Goal: Check status: Check status

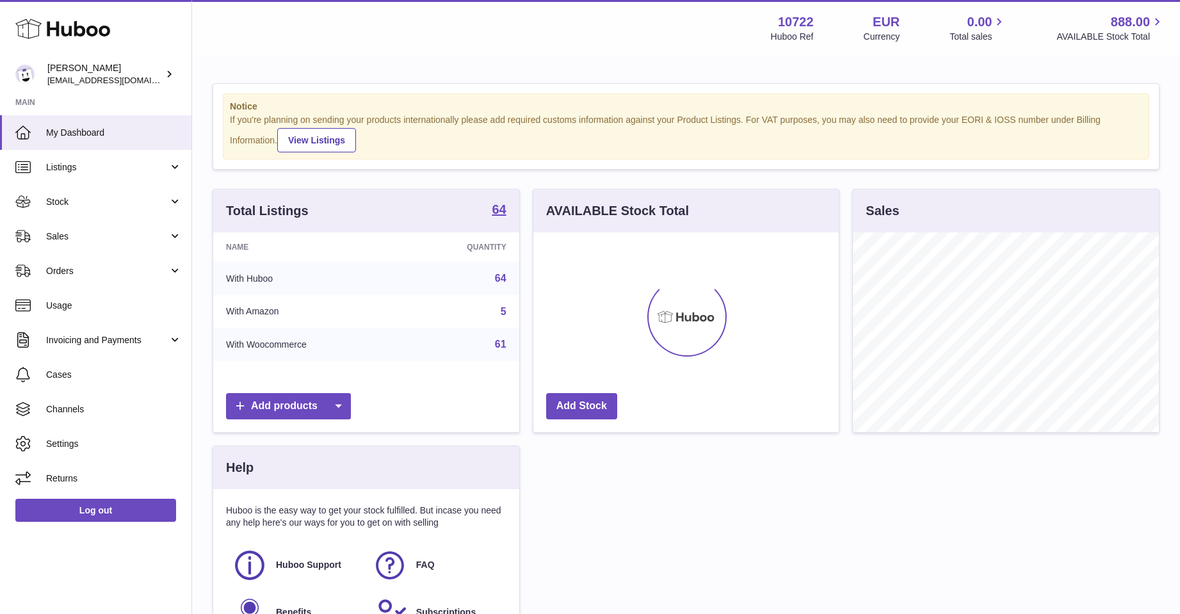
scroll to position [200, 305]
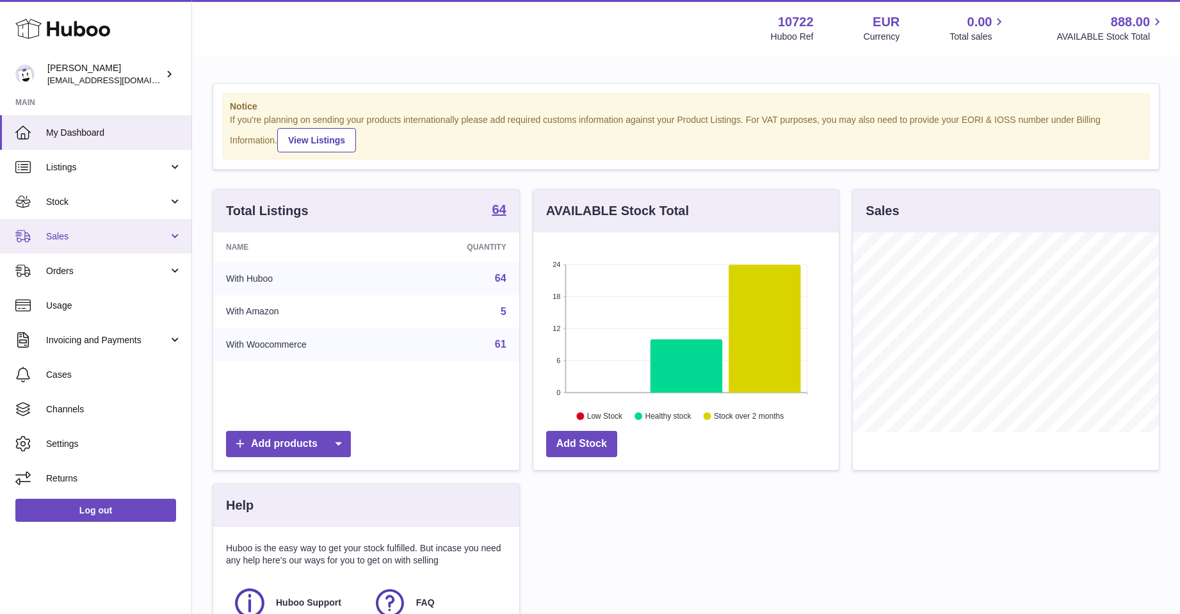
click at [50, 231] on span "Sales" at bounding box center [107, 236] width 122 height 12
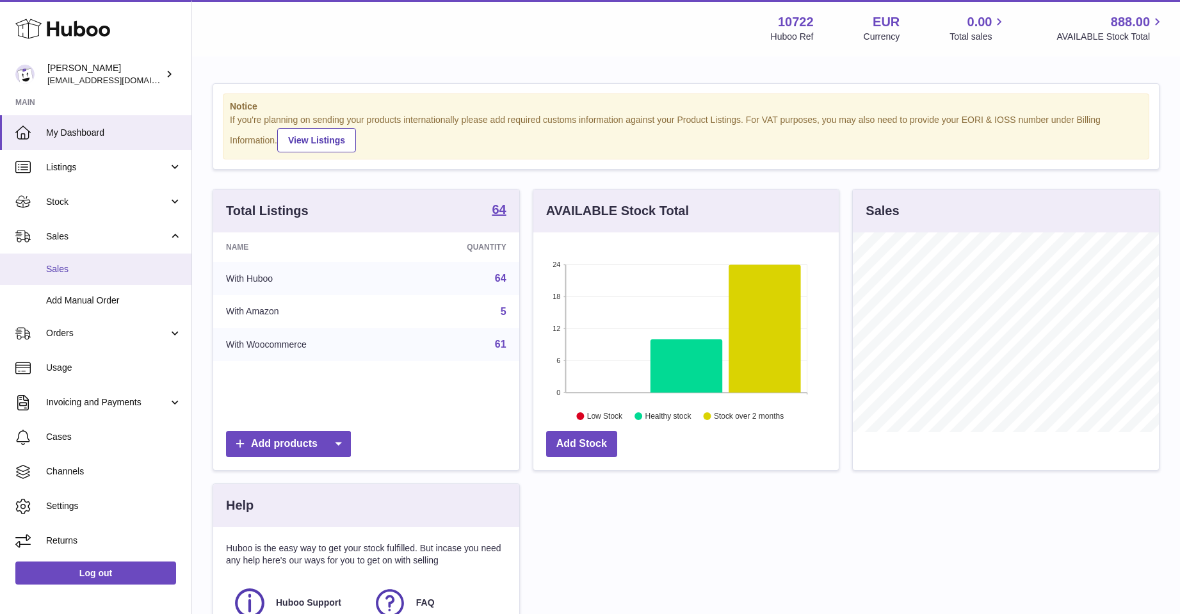
click at [69, 270] on span "Sales" at bounding box center [114, 269] width 136 height 12
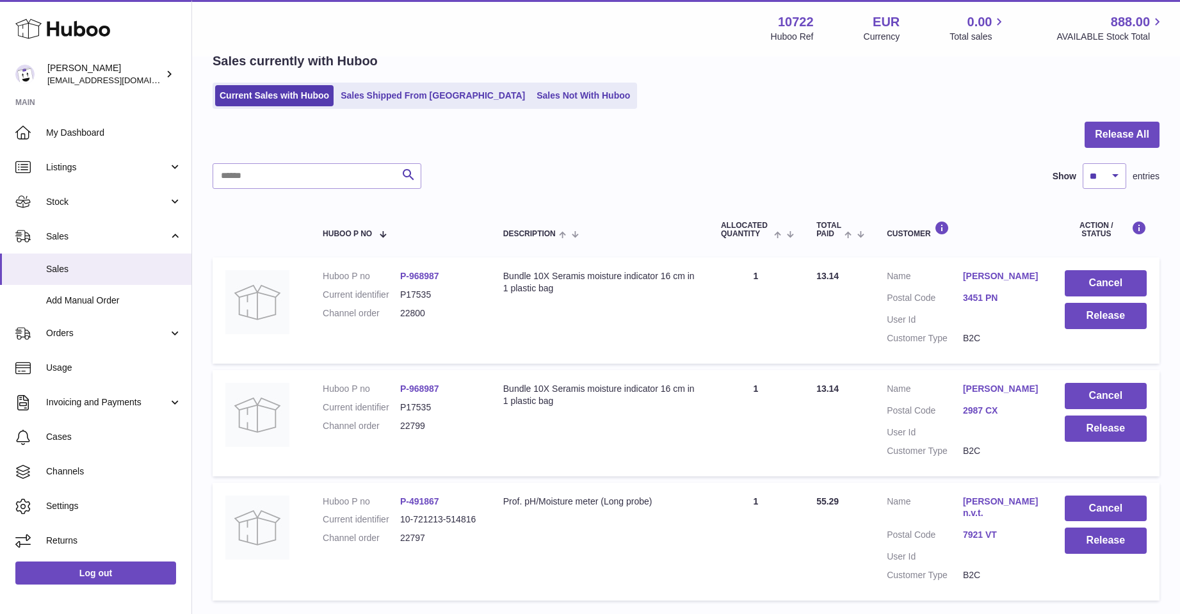
scroll to position [128, 0]
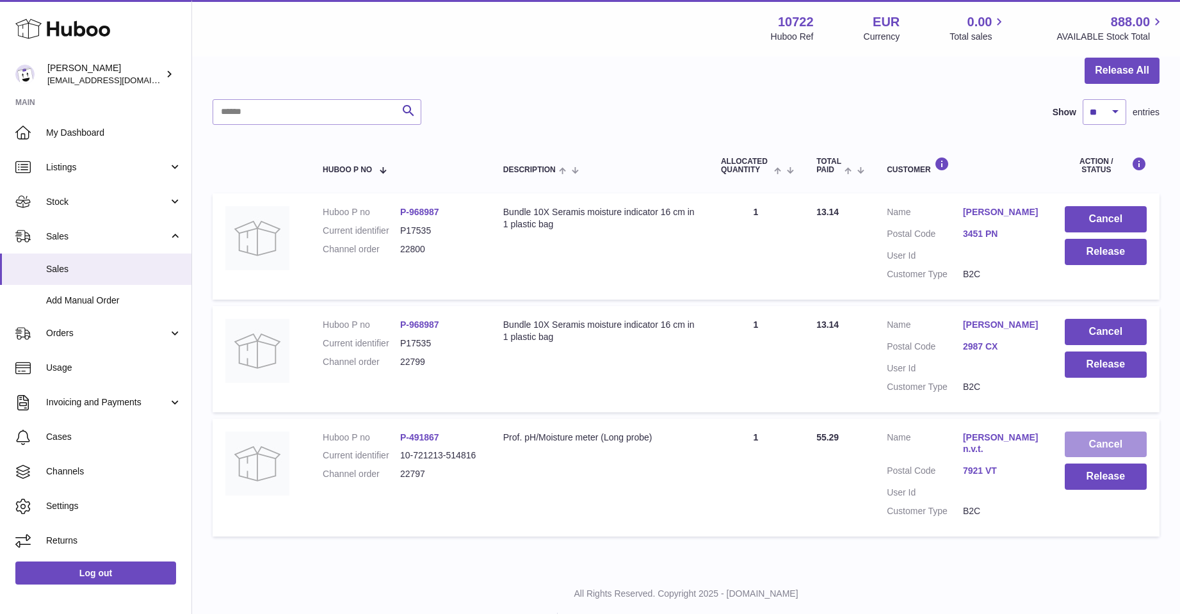
click at [1102, 441] on button "Cancel" at bounding box center [1106, 444] width 82 height 26
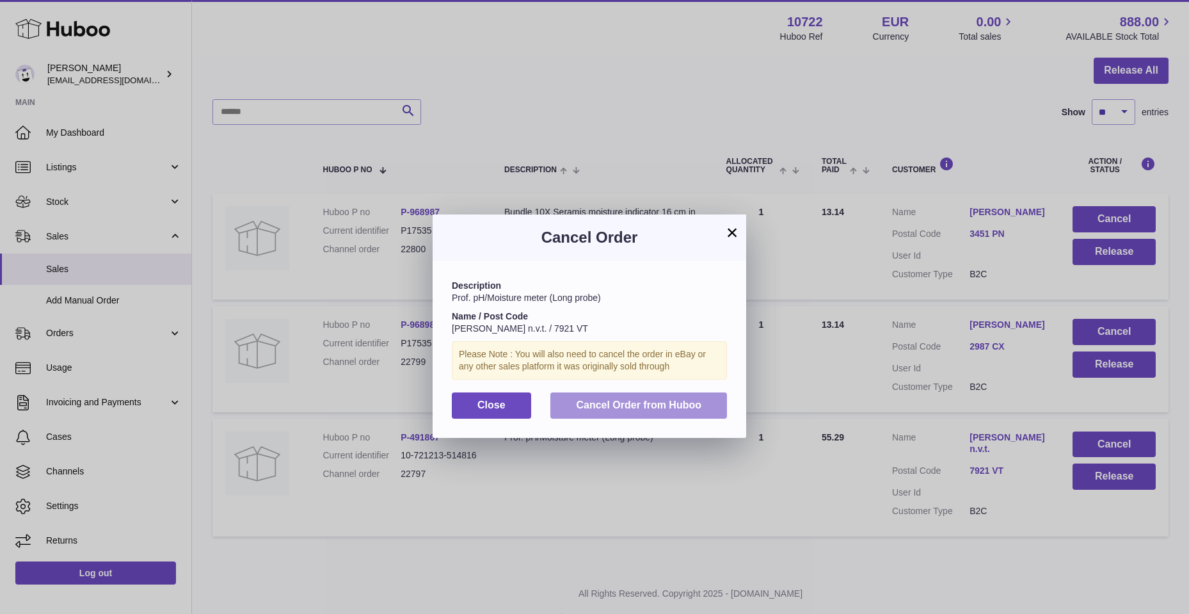
click at [569, 407] on button "Cancel Order from Huboo" at bounding box center [639, 405] width 177 height 26
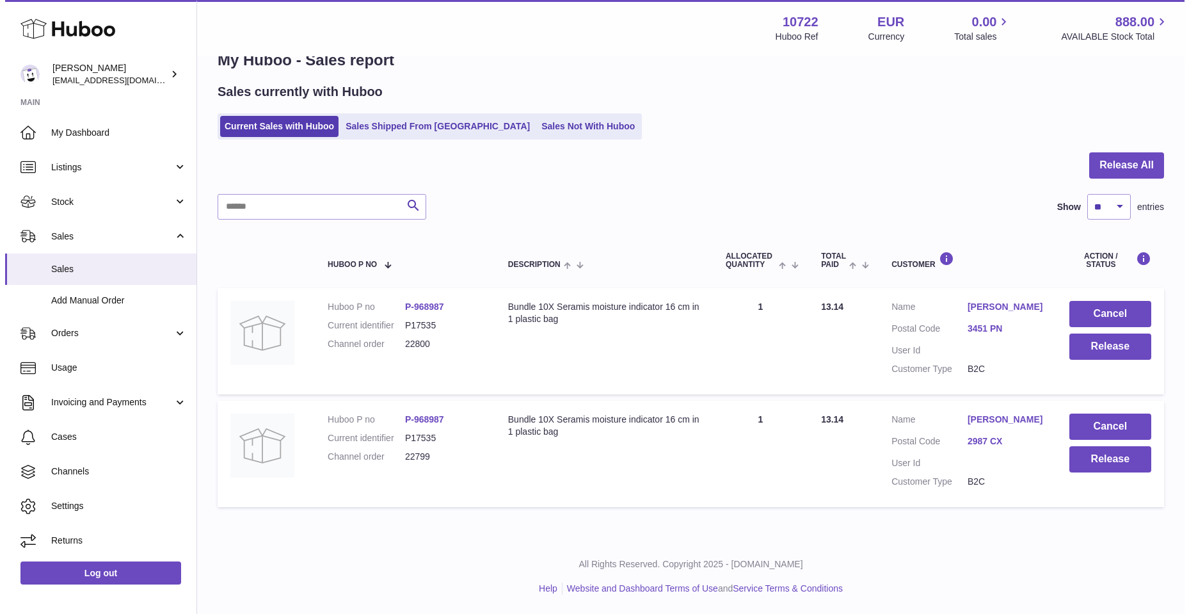
scroll to position [33, 0]
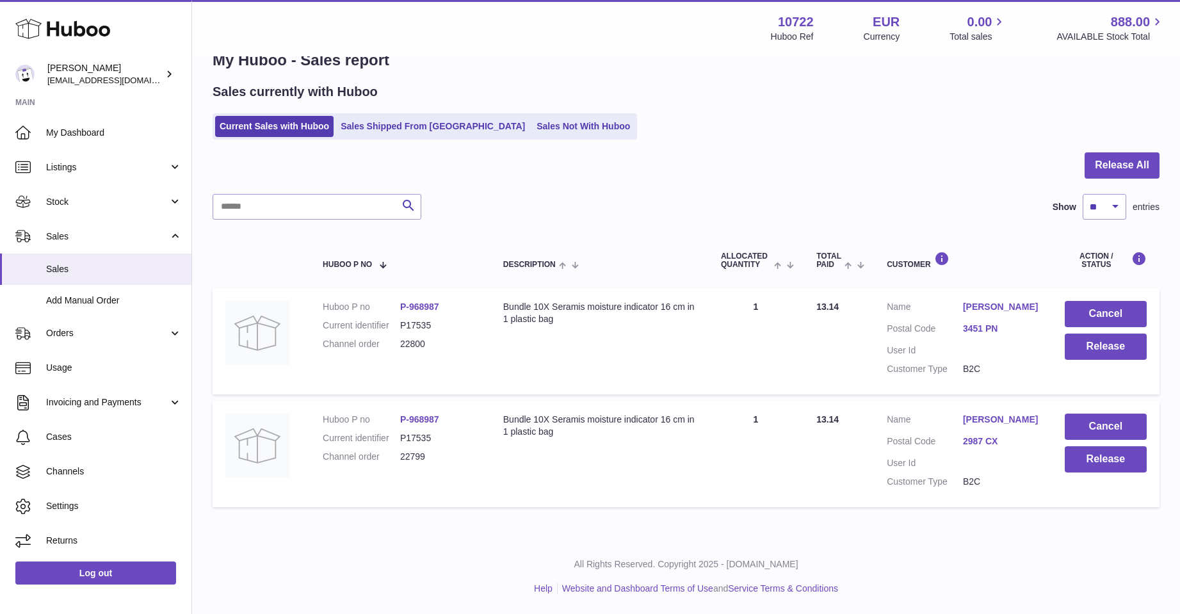
click at [1002, 415] on link "Peter Burgerhout" at bounding box center [1001, 420] width 76 height 12
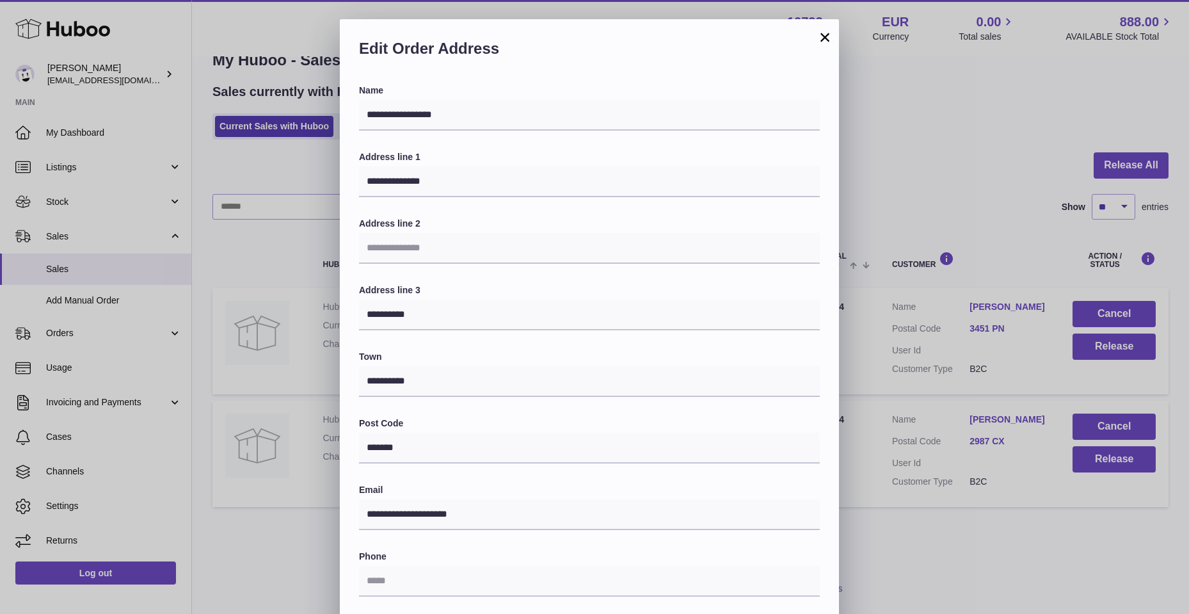
drag, startPoint x: 359, startPoint y: 305, endPoint x: 425, endPoint y: 319, distance: 68.2
click at [425, 319] on div "**********" at bounding box center [589, 436] width 499 height 703
drag, startPoint x: 401, startPoint y: 315, endPoint x: 355, endPoint y: 305, distance: 47.1
click at [355, 305] on div "**********" at bounding box center [589, 436] width 499 height 703
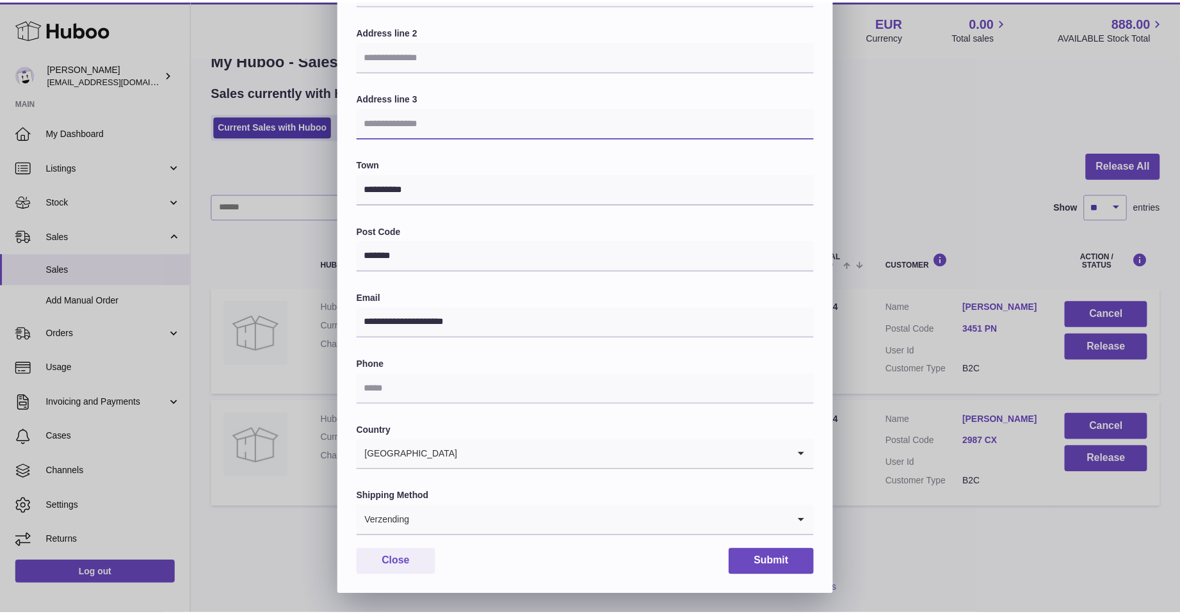
scroll to position [193, 0]
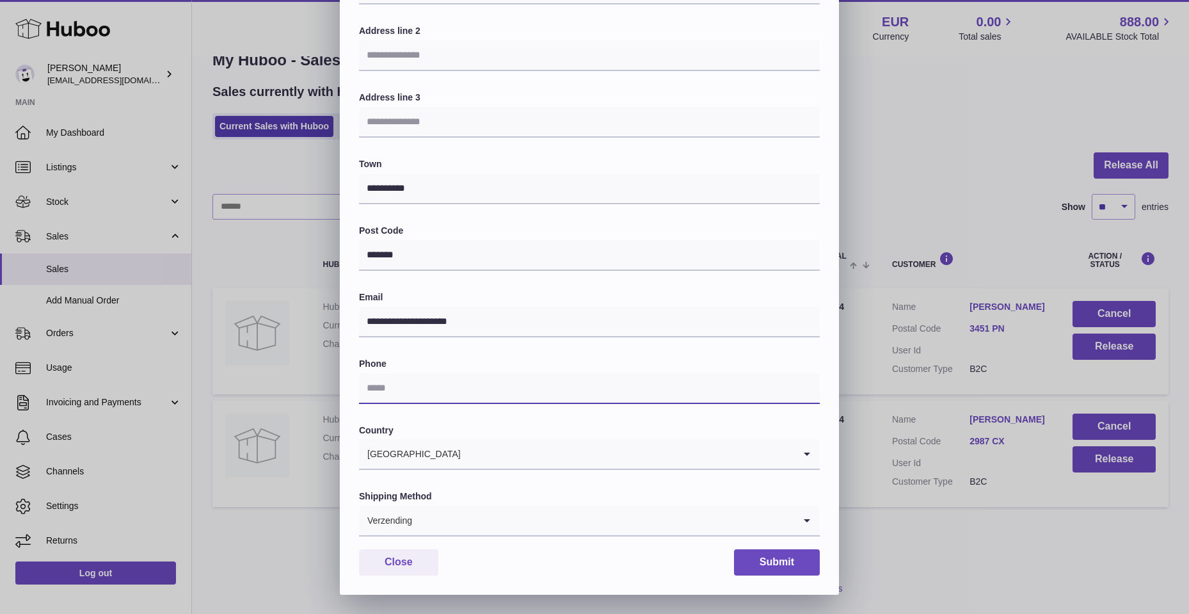
click at [367, 385] on input "text" at bounding box center [589, 388] width 461 height 31
type input "**********"
click at [761, 559] on button "Submit" at bounding box center [777, 562] width 86 height 26
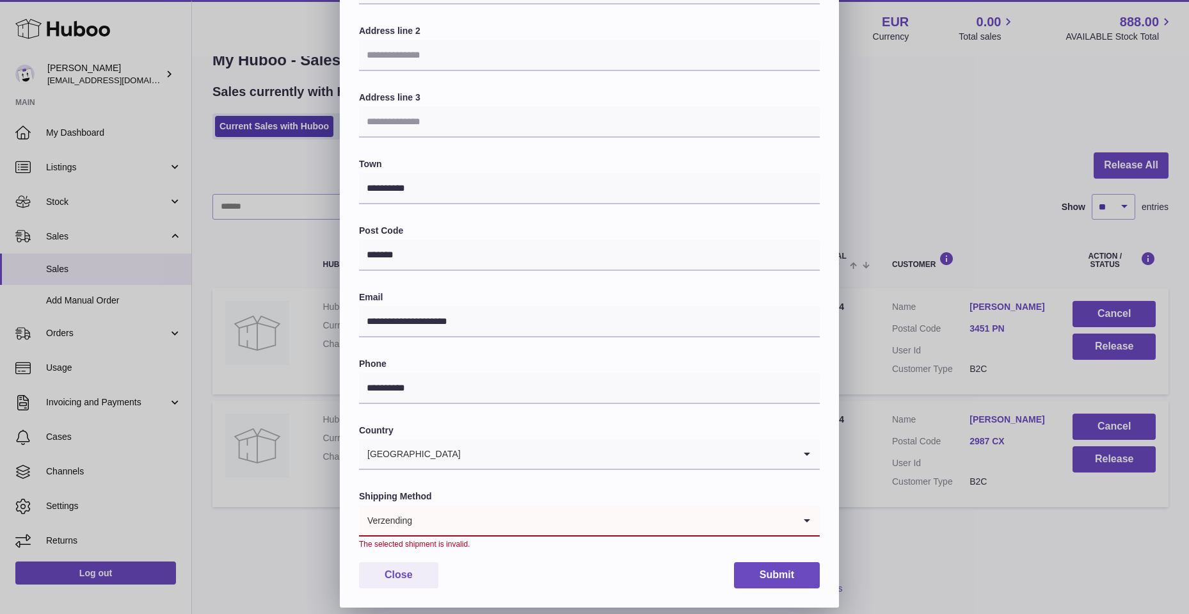
click at [809, 518] on icon "Search for option" at bounding box center [807, 520] width 26 height 29
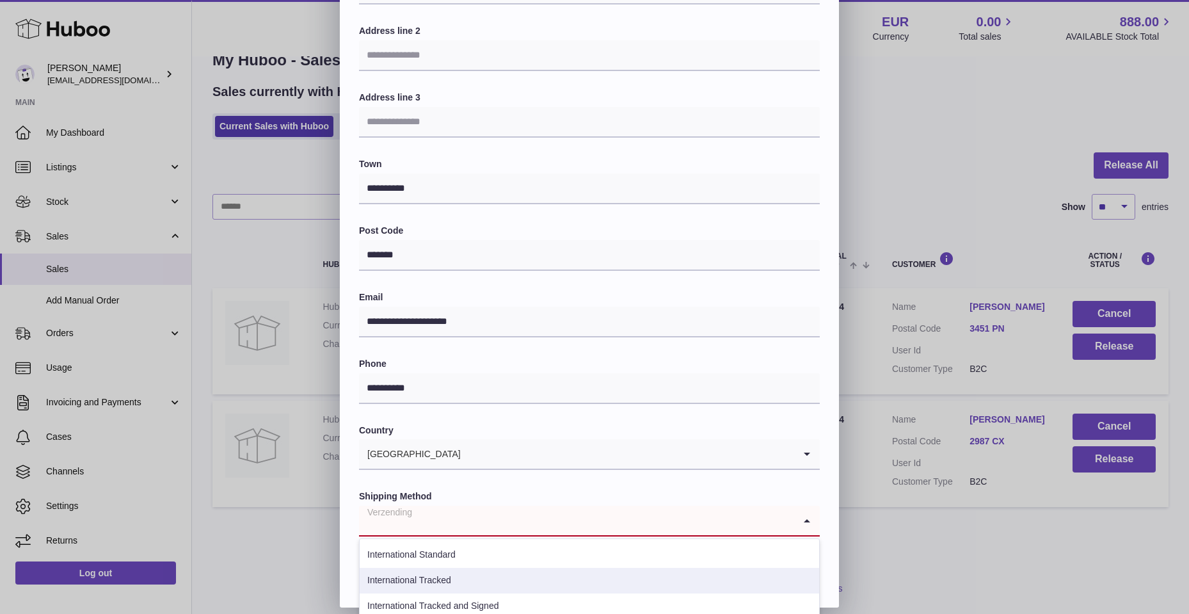
click at [372, 581] on li "International Tracked" at bounding box center [590, 581] width 460 height 26
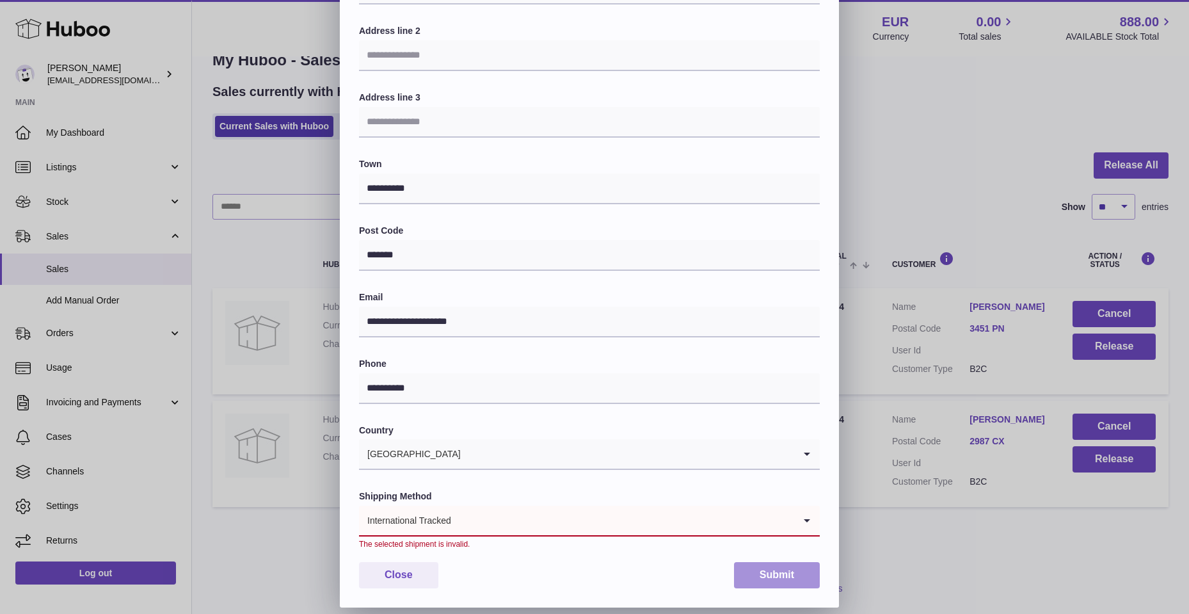
click at [775, 582] on button "Submit" at bounding box center [777, 575] width 86 height 26
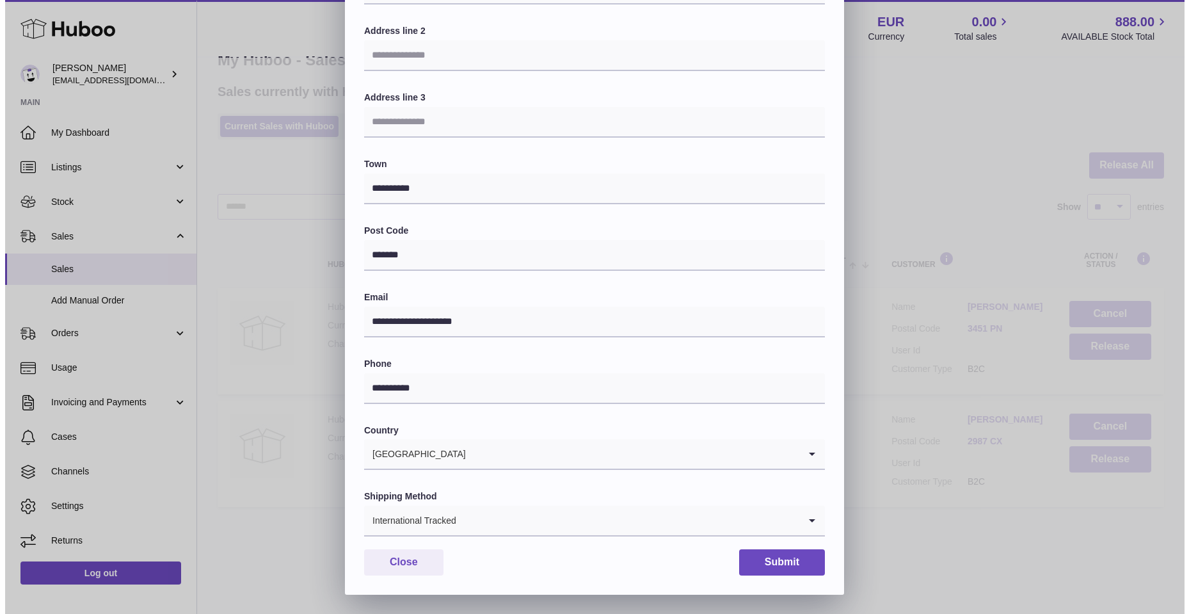
scroll to position [0, 0]
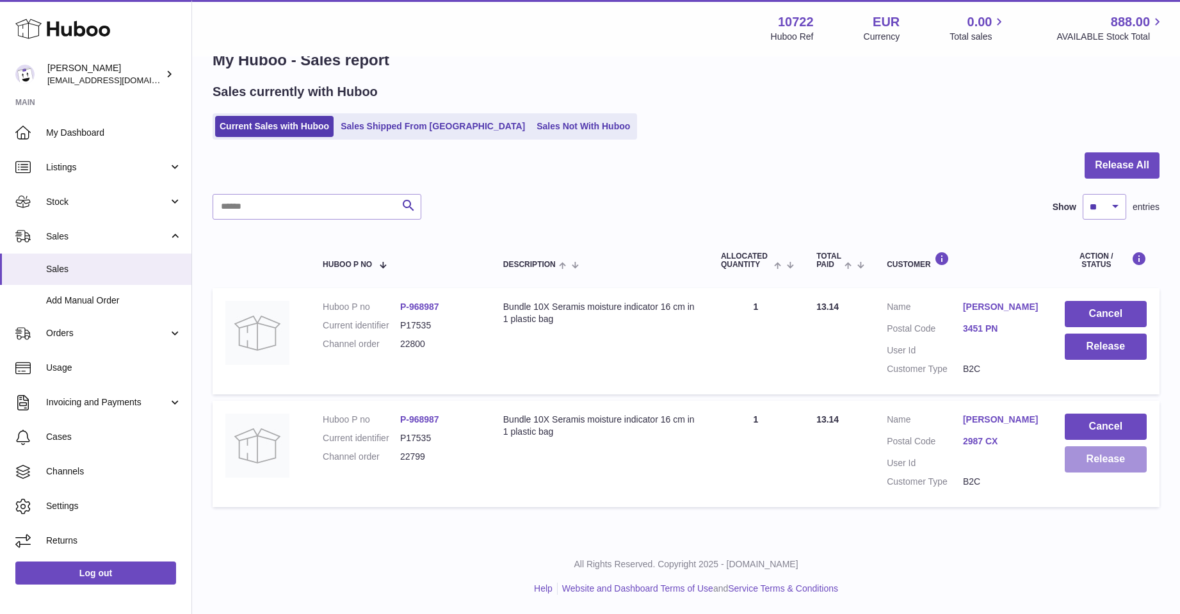
click at [1111, 458] on button "Release" at bounding box center [1106, 459] width 82 height 26
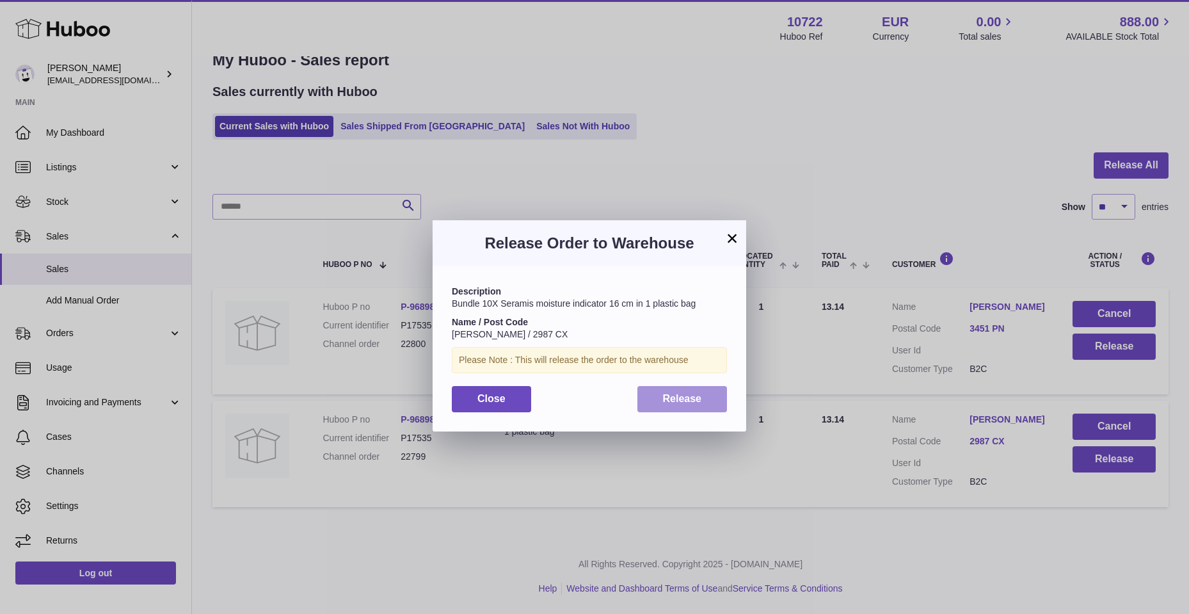
click at [679, 396] on span "Release" at bounding box center [682, 398] width 39 height 11
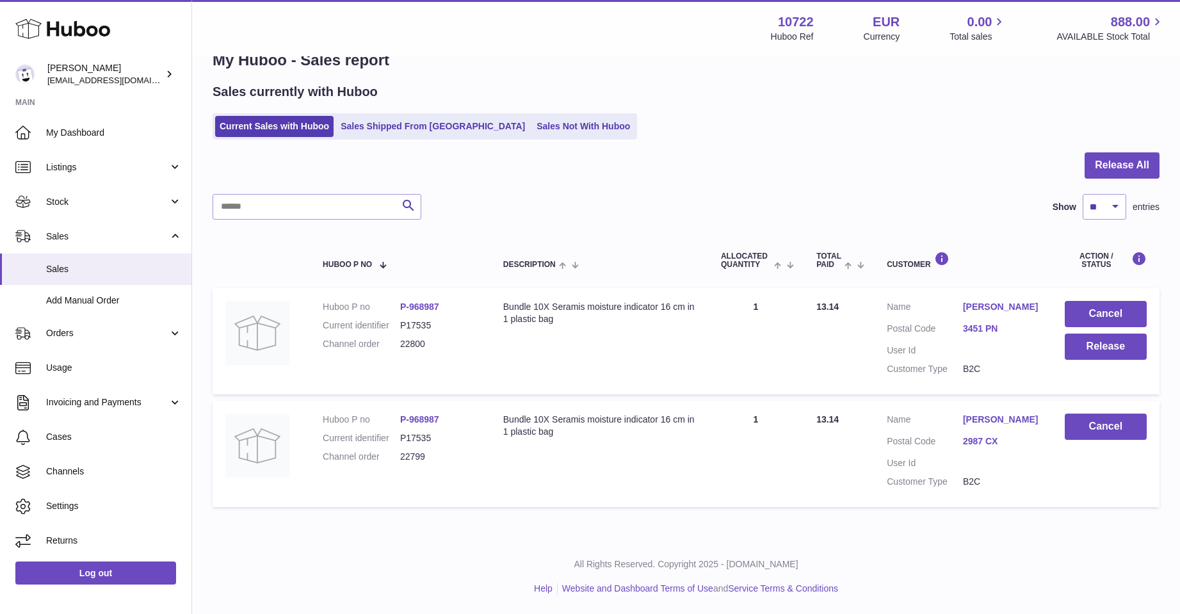
click at [996, 305] on link "Marcel van Stijn" at bounding box center [1001, 307] width 76 height 12
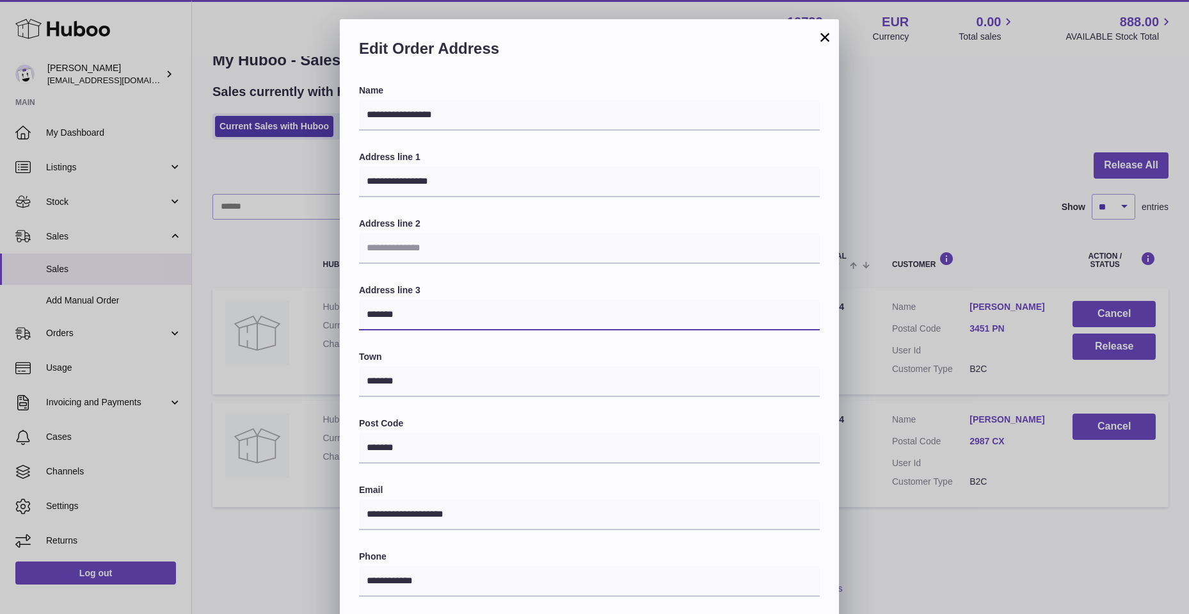
drag, startPoint x: 364, startPoint y: 320, endPoint x: 423, endPoint y: 321, distance: 58.3
click at [423, 321] on input "*******" at bounding box center [589, 315] width 461 height 31
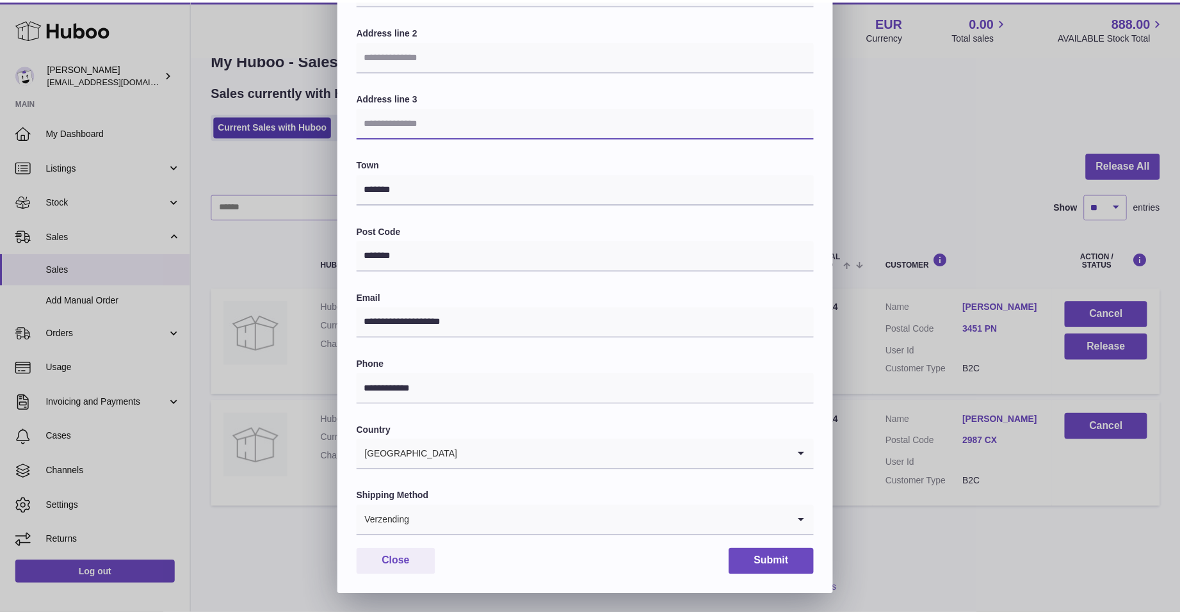
scroll to position [193, 0]
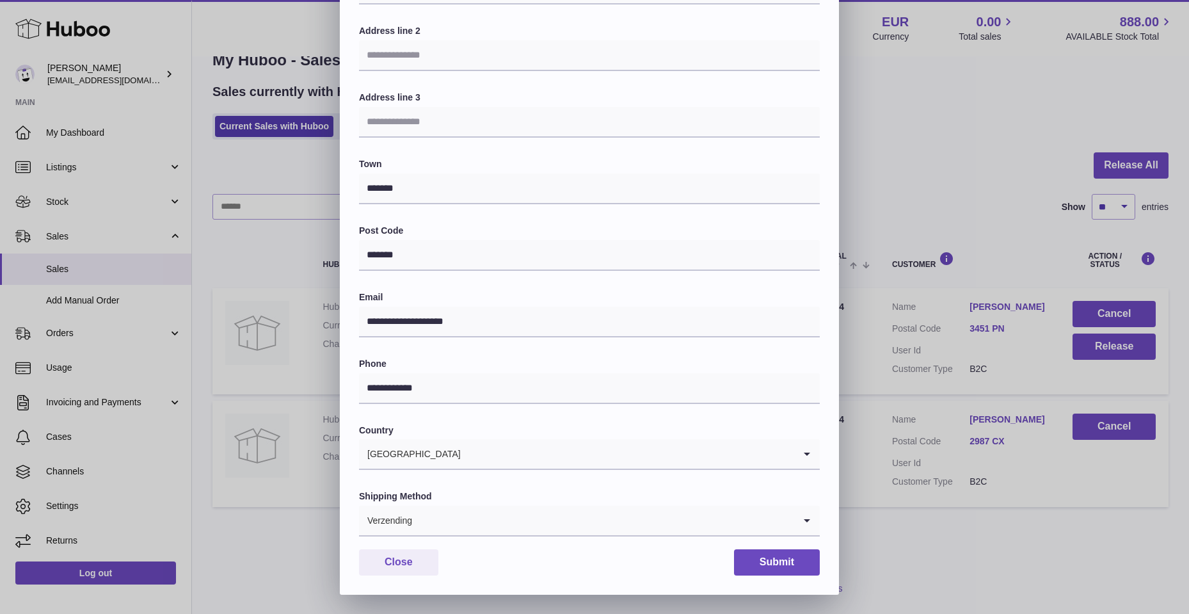
click at [803, 519] on icon "Search for option" at bounding box center [807, 520] width 26 height 29
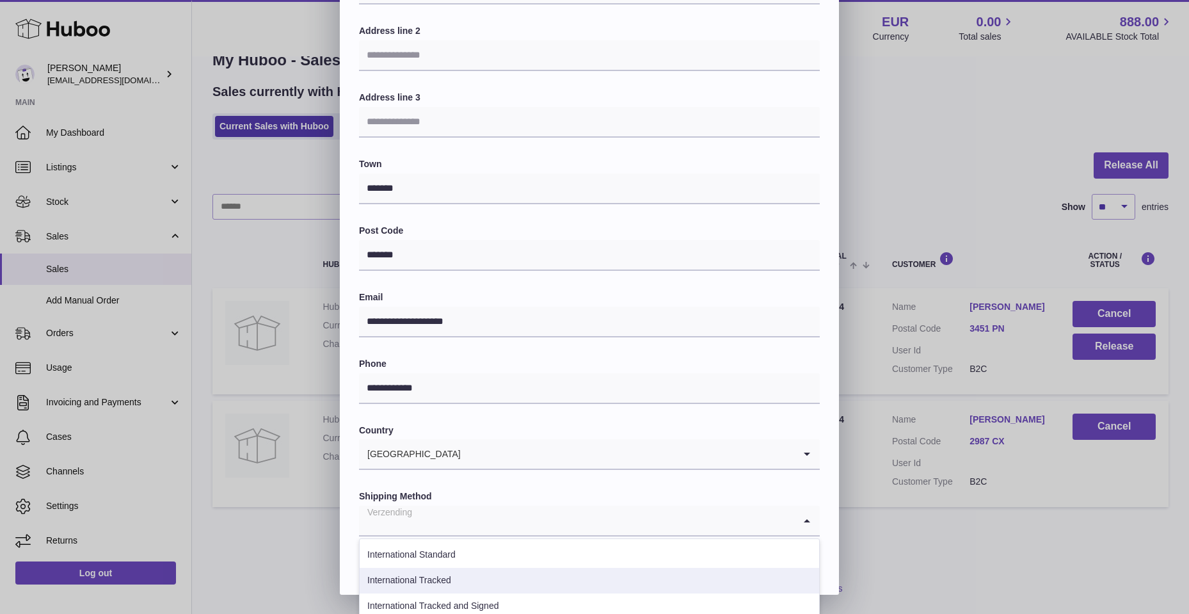
click at [418, 574] on li "International Tracked" at bounding box center [590, 581] width 460 height 26
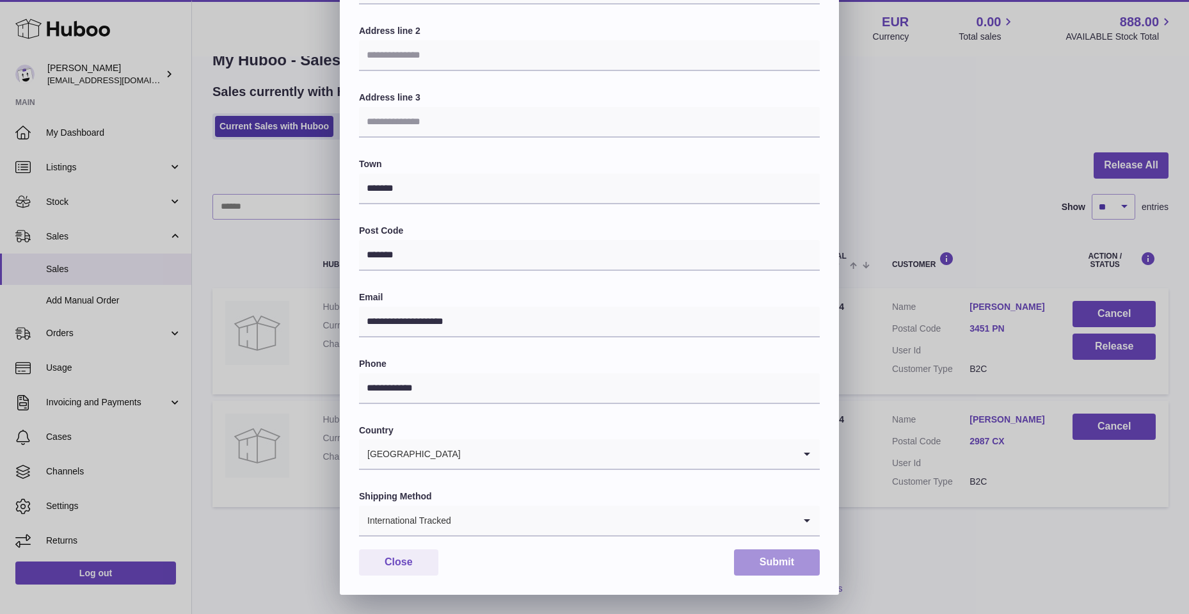
click at [769, 570] on button "Submit" at bounding box center [777, 562] width 86 height 26
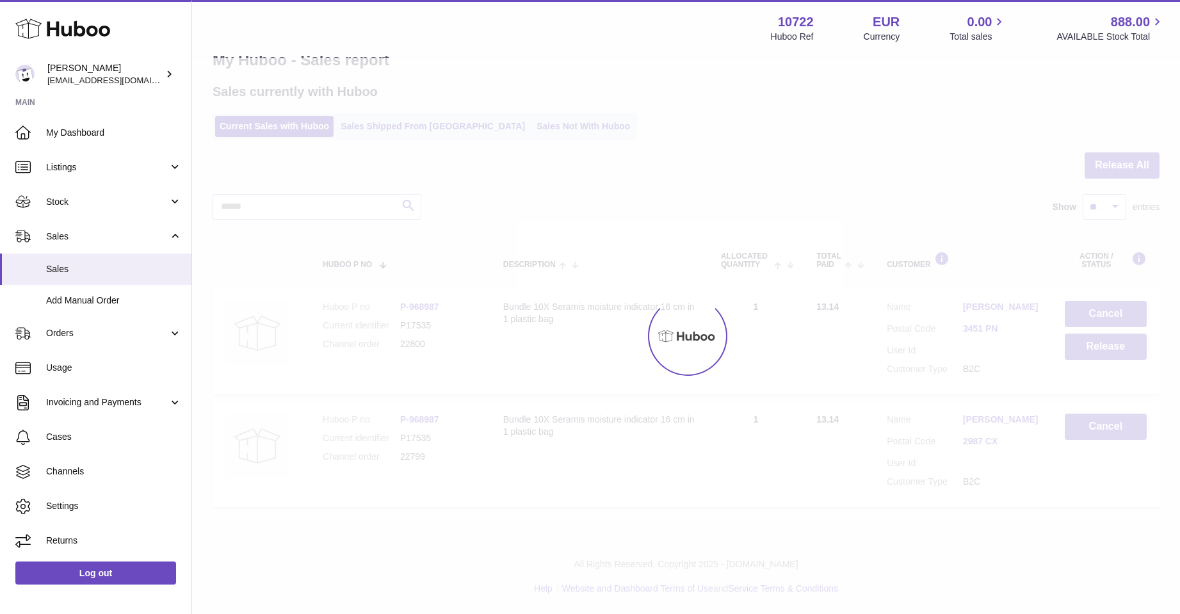
scroll to position [0, 0]
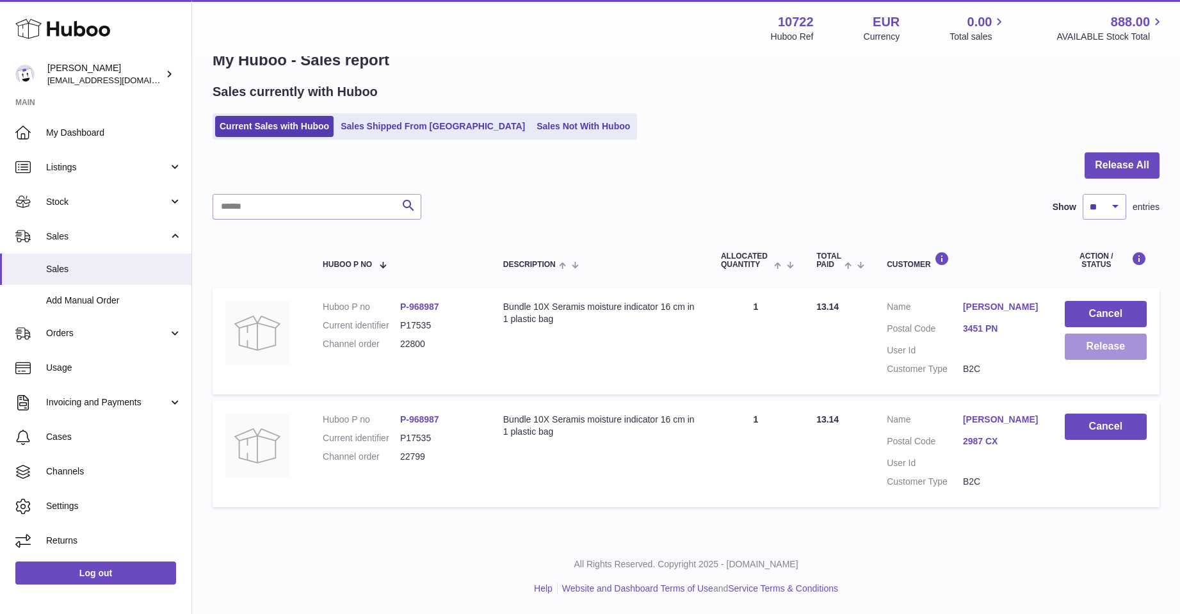
click at [1085, 342] on button "Release" at bounding box center [1106, 347] width 82 height 26
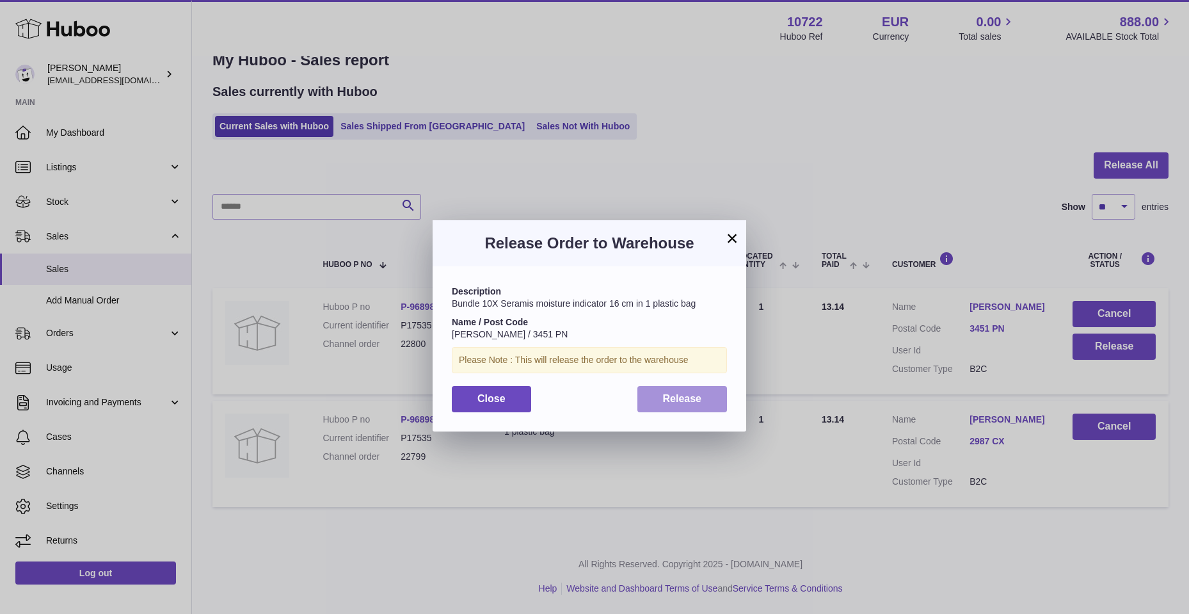
click at [691, 396] on span "Release" at bounding box center [682, 398] width 39 height 11
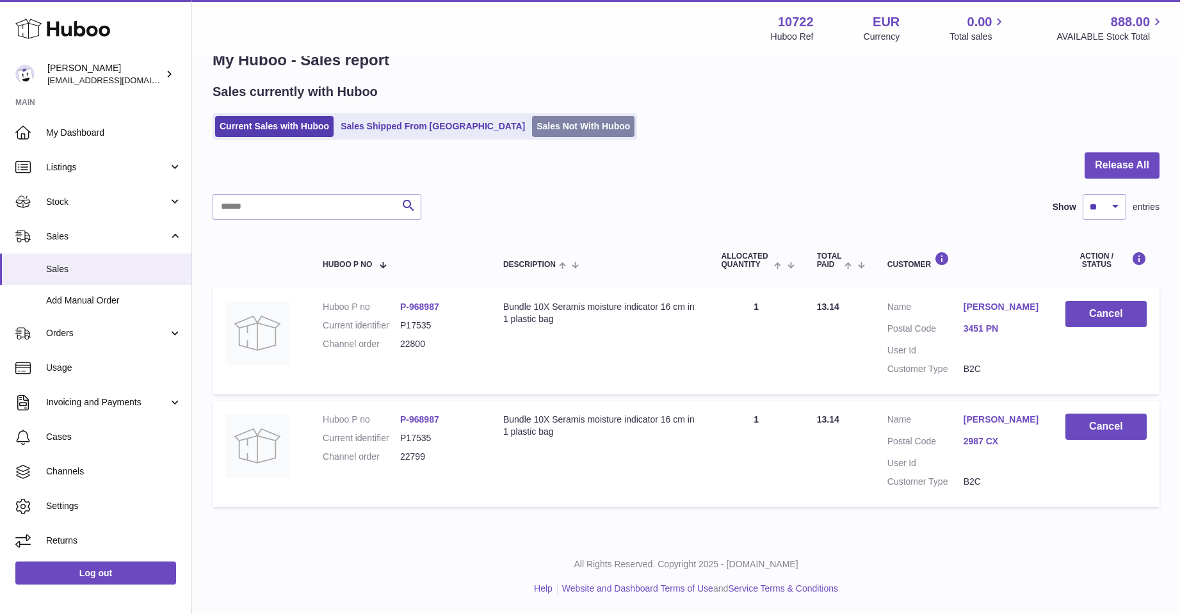
click at [535, 123] on link "Sales Not With Huboo" at bounding box center [583, 126] width 102 height 21
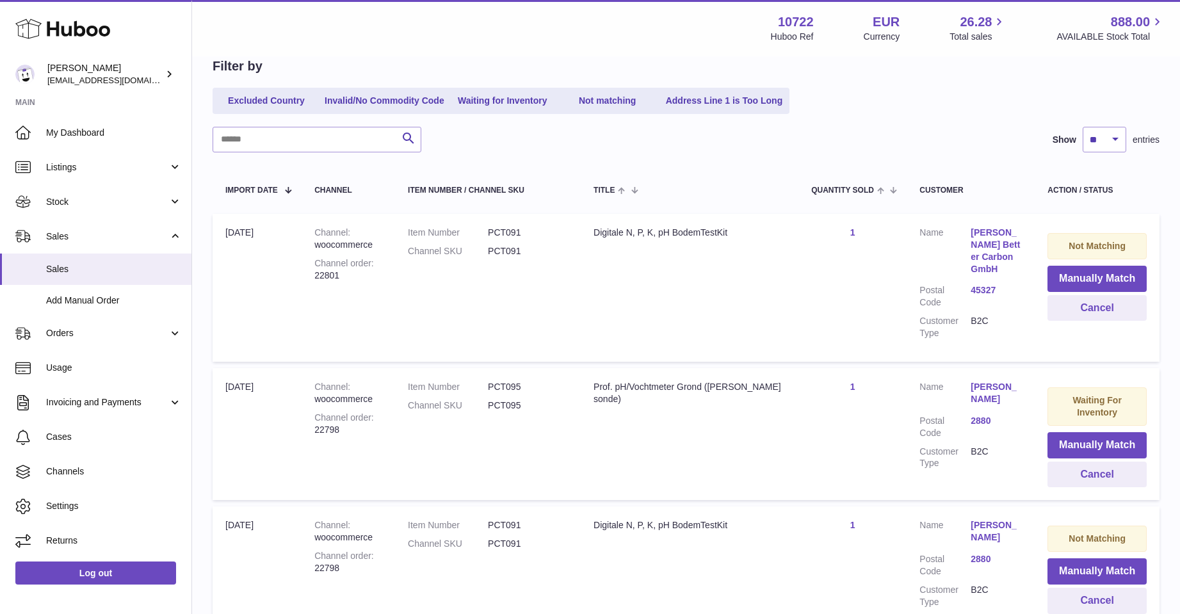
scroll to position [192, 0]
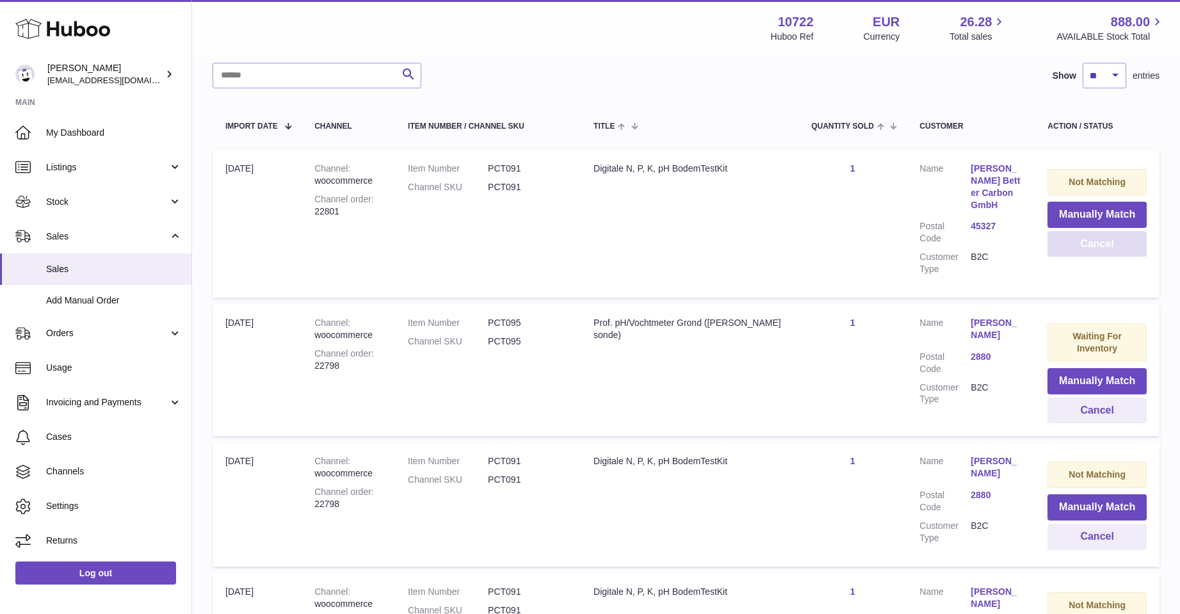
click at [1072, 244] on button "Cancel" at bounding box center [1096, 244] width 99 height 26
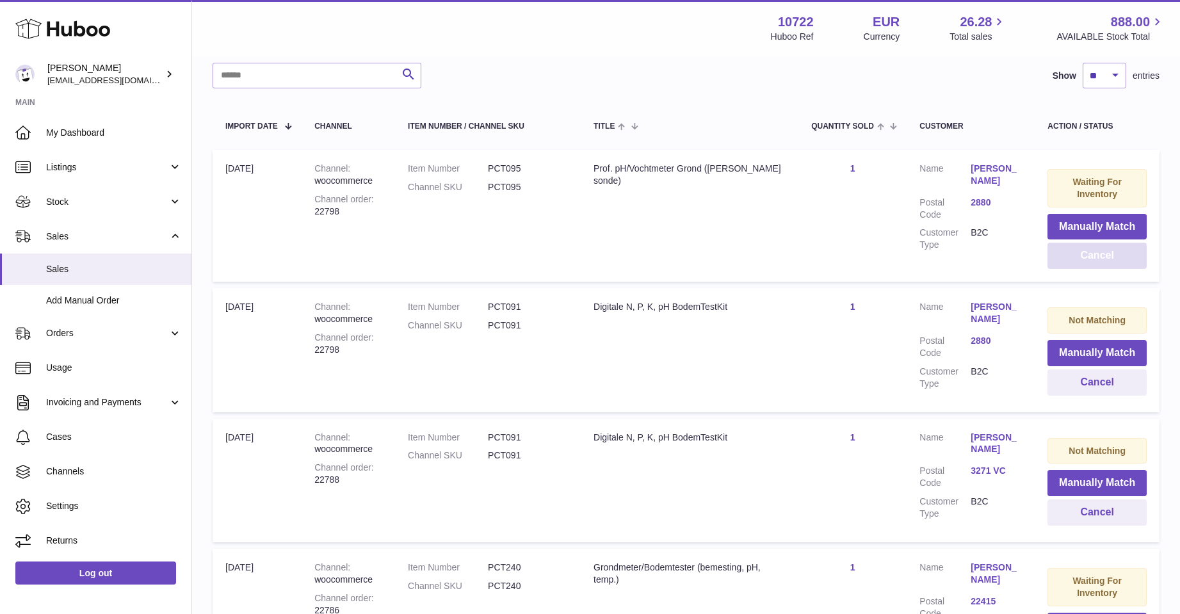
click at [1074, 246] on button "Cancel" at bounding box center [1096, 256] width 99 height 26
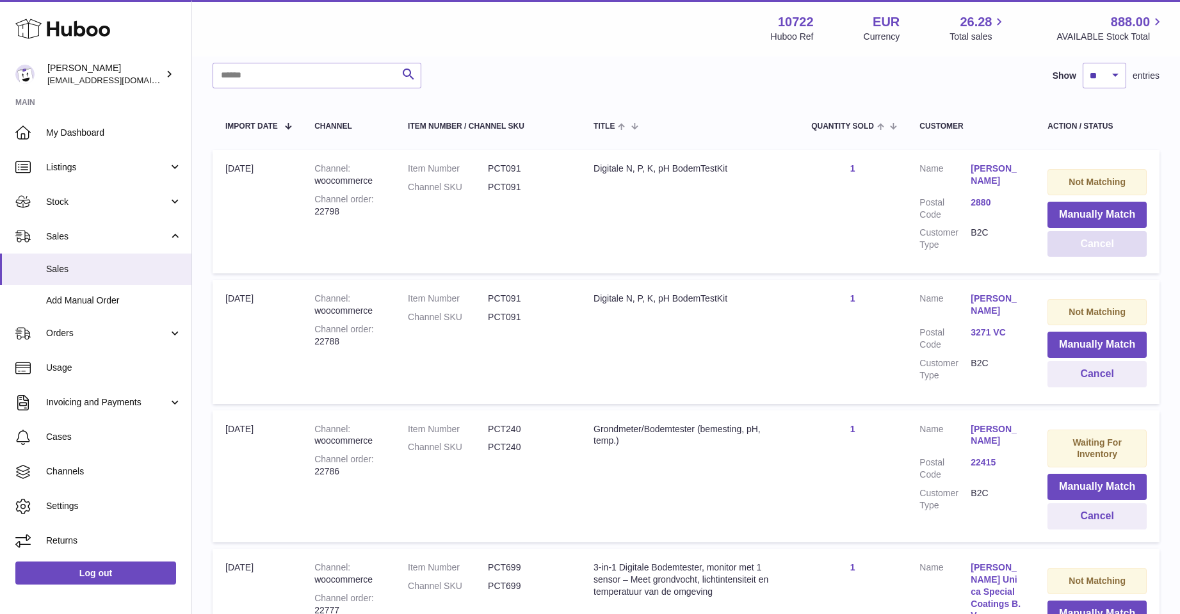
click at [1077, 248] on button "Cancel" at bounding box center [1096, 244] width 99 height 26
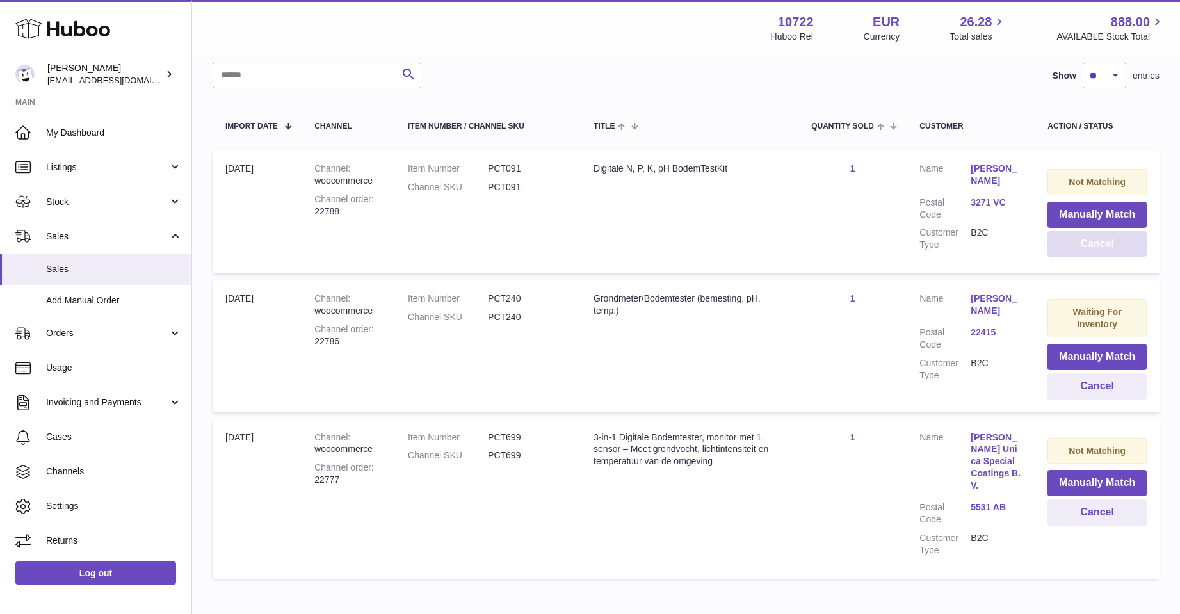
click at [1077, 248] on button "Cancel" at bounding box center [1096, 244] width 99 height 26
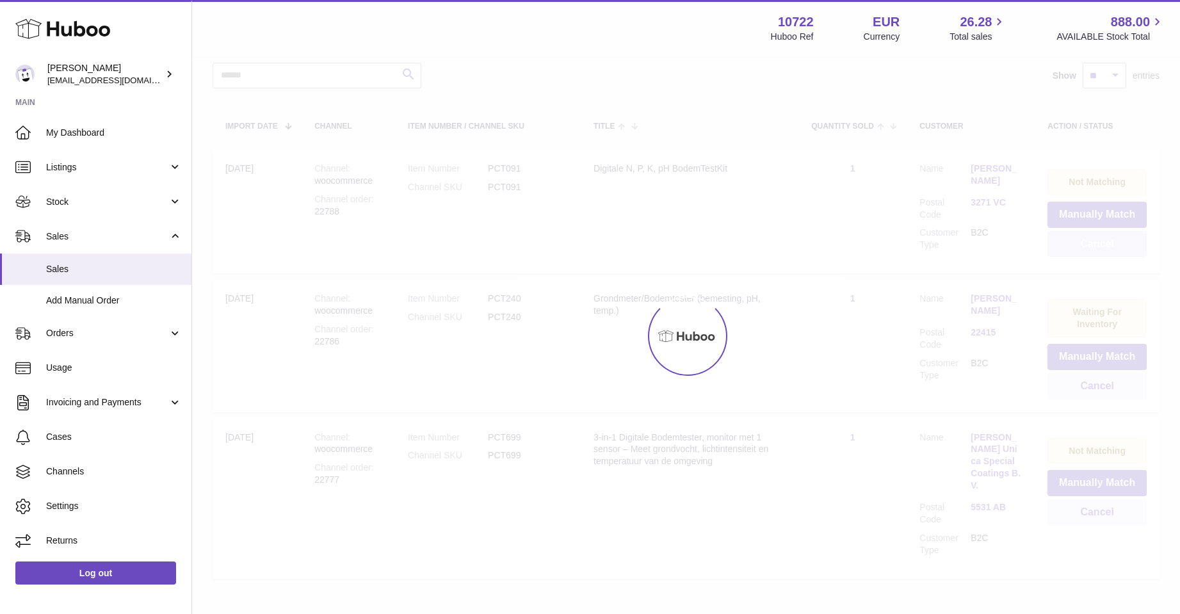
scroll to position [138, 0]
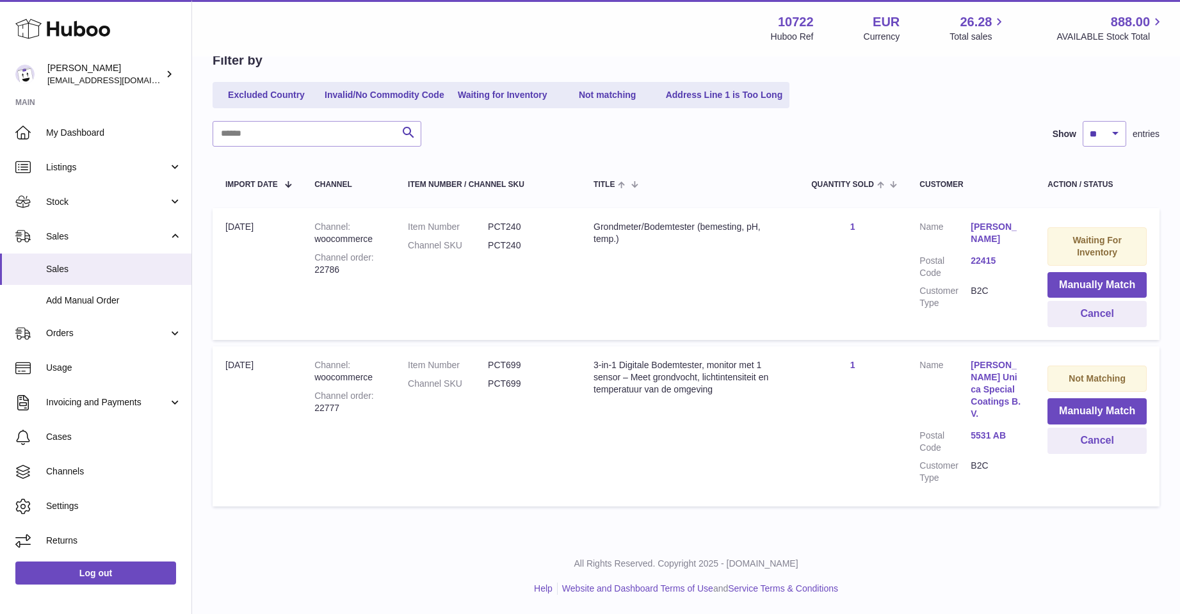
click at [1081, 250] on strong "Waiting For Inventory" at bounding box center [1096, 246] width 49 height 22
drag, startPoint x: 1081, startPoint y: 253, endPoint x: 1113, endPoint y: 275, distance: 38.2
click at [1113, 275] on button "Manually Match" at bounding box center [1096, 285] width 99 height 26
click at [1115, 307] on div at bounding box center [590, 307] width 1180 height 614
click at [1115, 307] on button "Cancel" at bounding box center [1096, 314] width 99 height 26
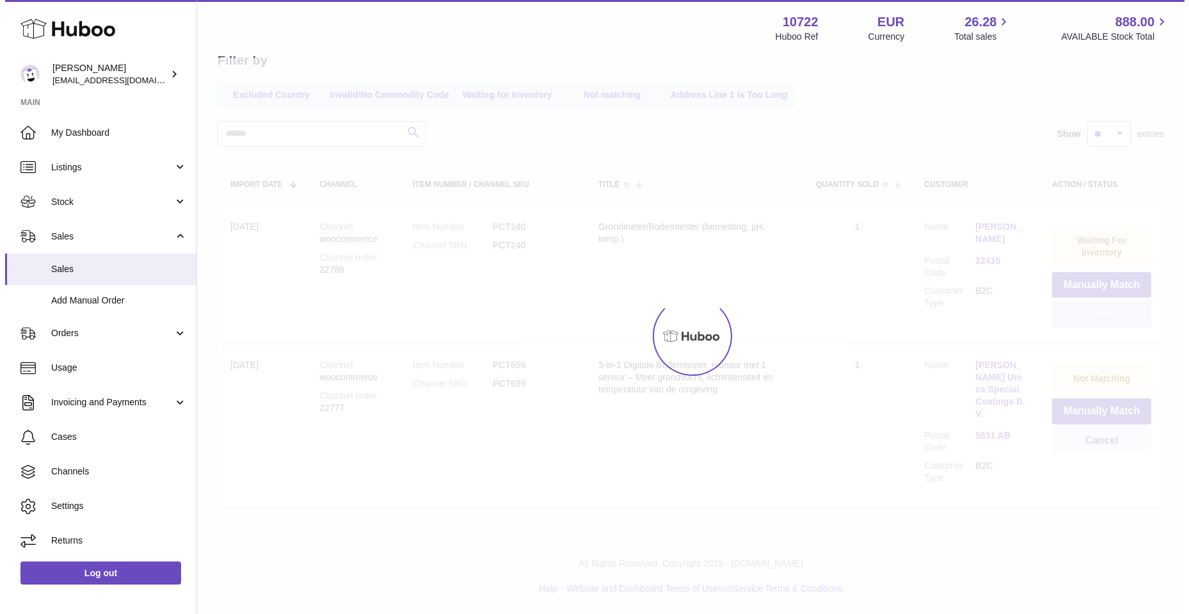
scroll to position [0, 0]
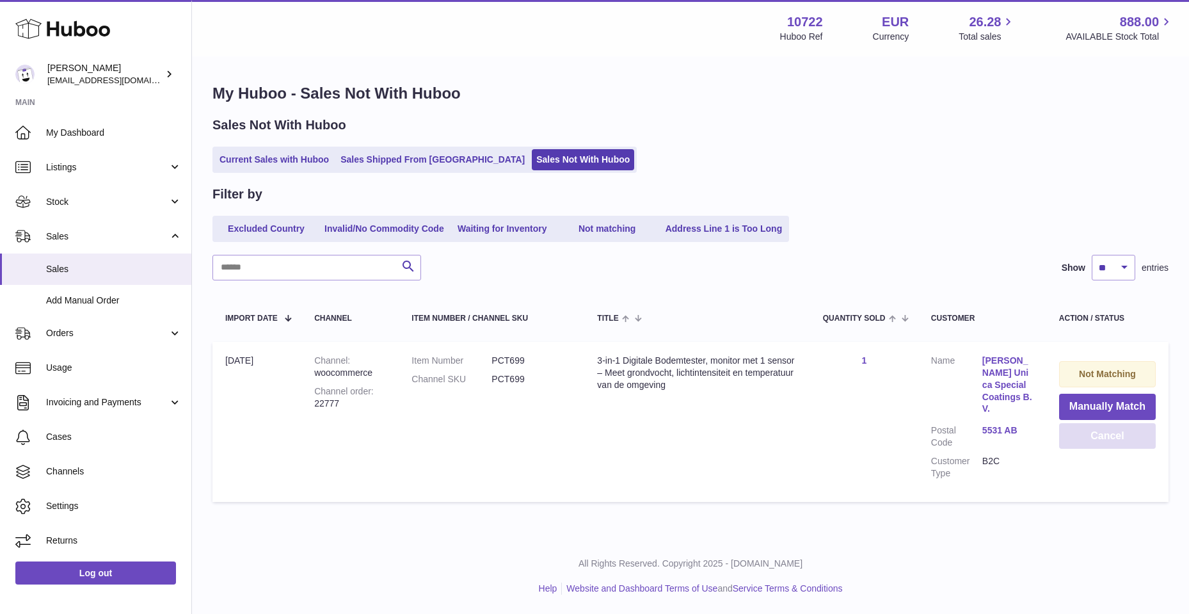
click at [1092, 426] on button "Cancel" at bounding box center [1108, 436] width 97 height 26
click at [0, 426] on div at bounding box center [0, 307] width 0 height 614
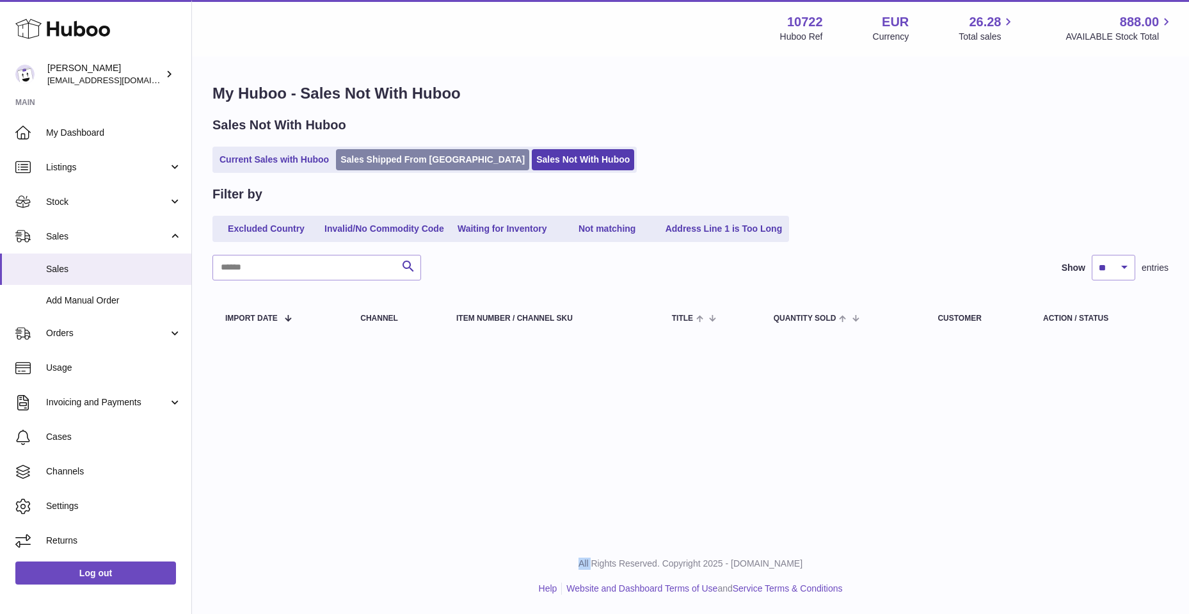
click at [393, 161] on link "Sales Shipped From [GEOGRAPHIC_DATA]" at bounding box center [432, 159] width 193 height 21
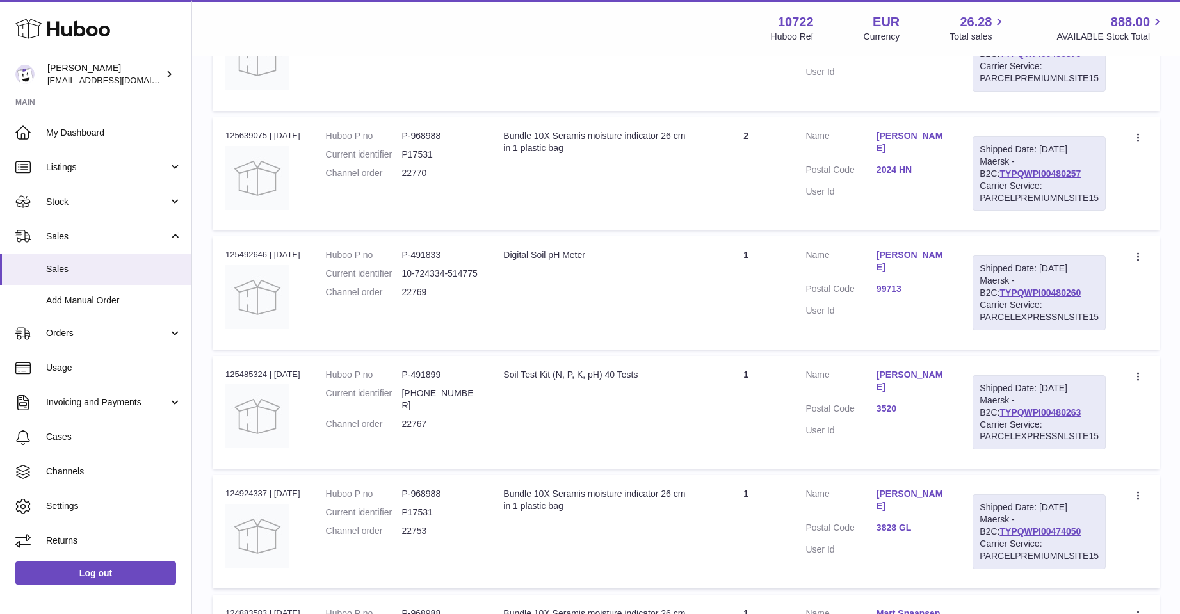
scroll to position [576, 0]
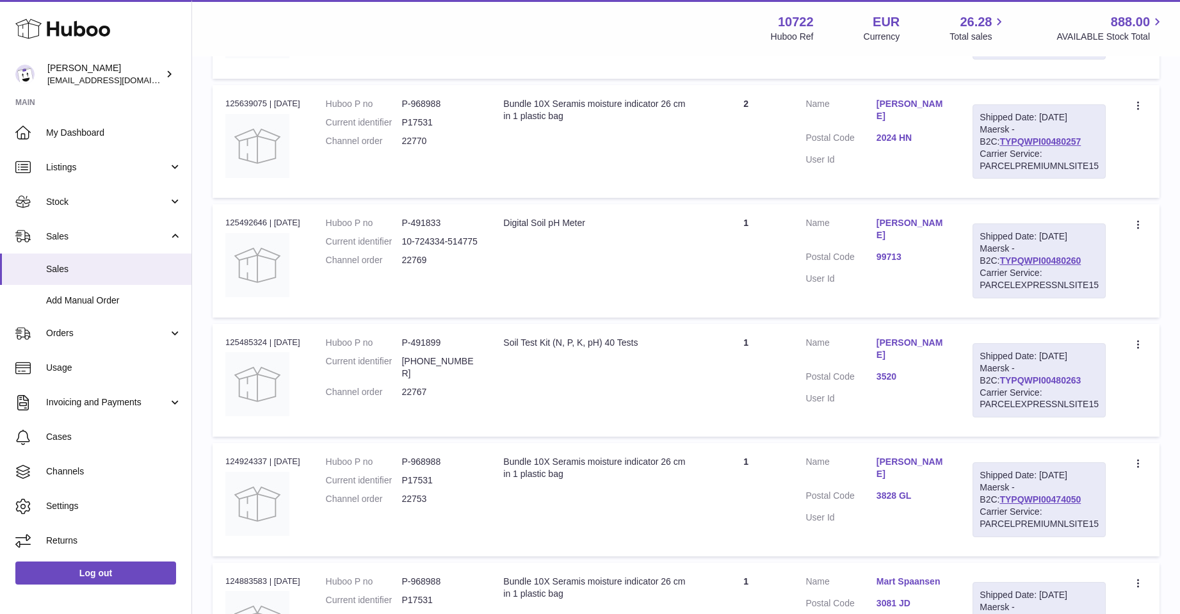
click at [1027, 378] on link "TYPQWPI00480263" at bounding box center [1039, 380] width 81 height 10
click at [898, 223] on link "Leonhard Nickel" at bounding box center [911, 229] width 70 height 24
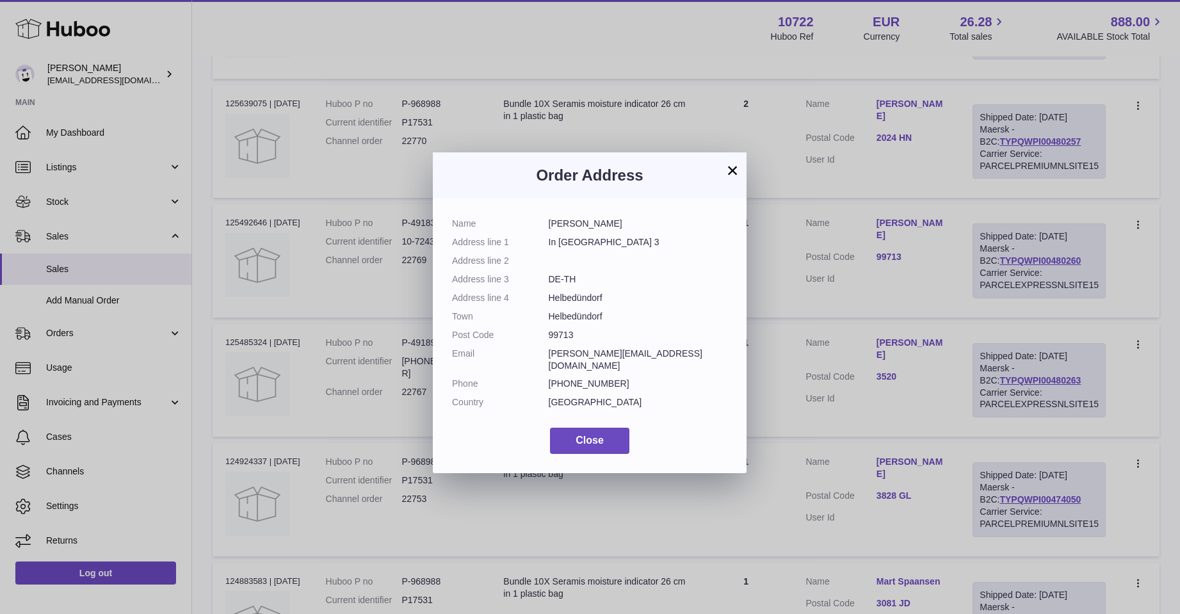
click at [891, 250] on div "× Order Address Name Leonhard Nickel Address line 1 In Friedrichsrode 3 Address…" at bounding box center [590, 307] width 1180 height 614
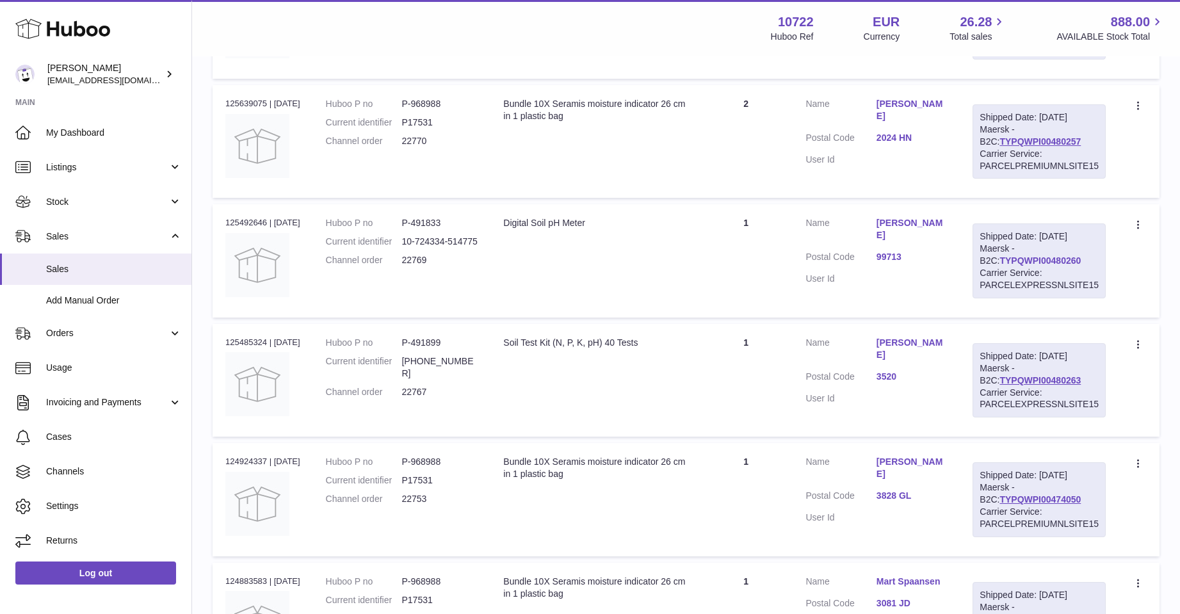
click at [999, 260] on link "TYPQWPI00480260" at bounding box center [1039, 260] width 81 height 10
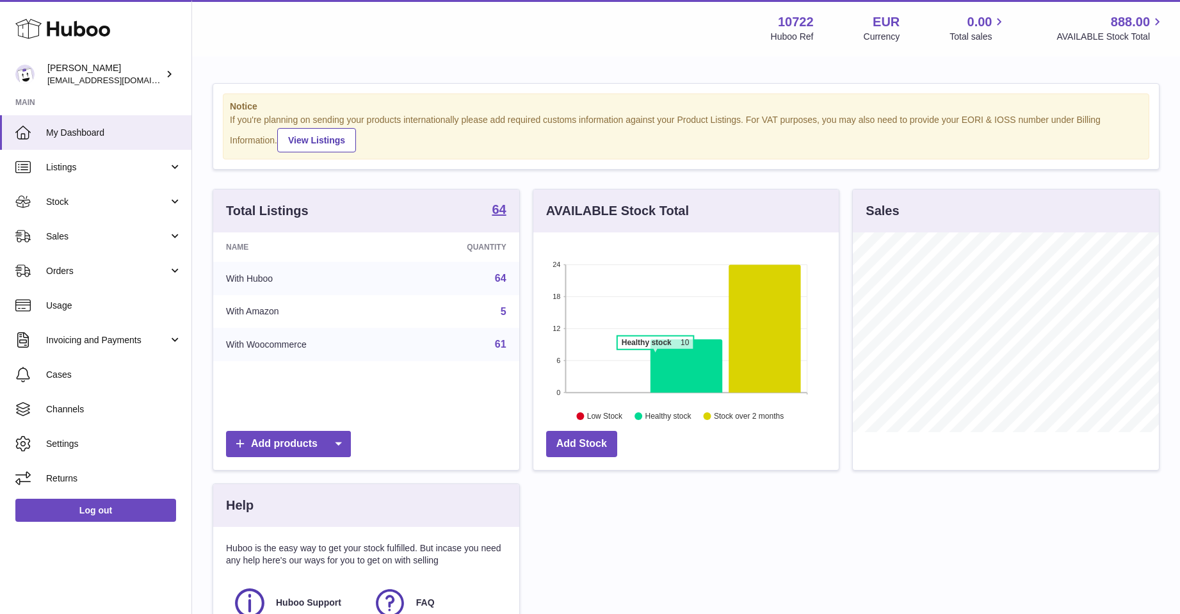
scroll to position [200, 305]
click at [62, 229] on link "Sales" at bounding box center [95, 236] width 191 height 35
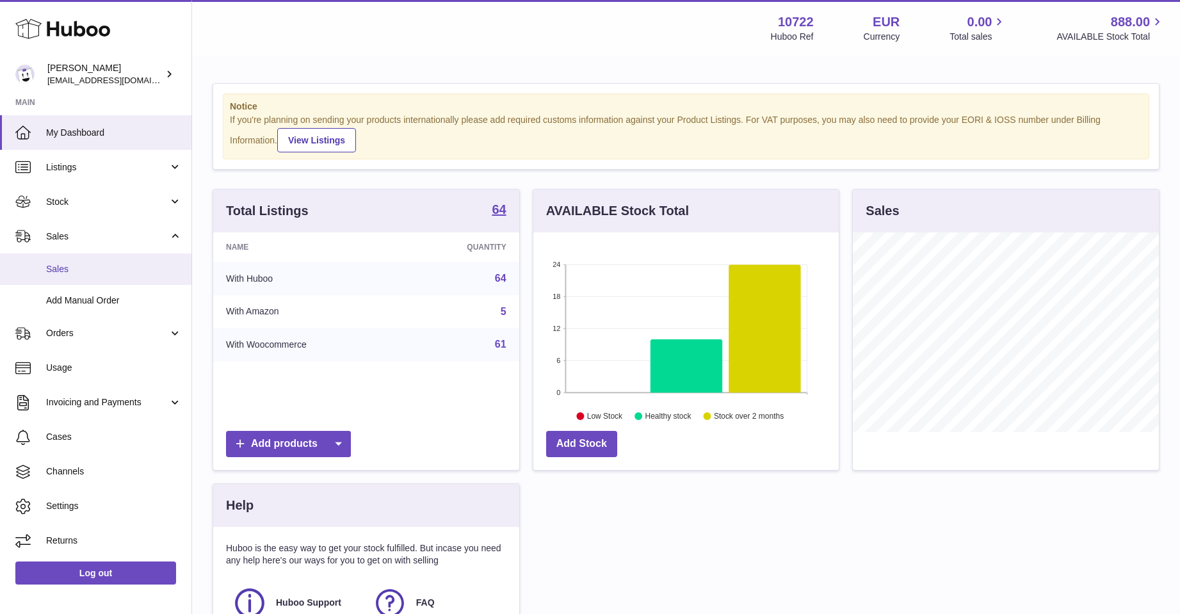
click at [67, 262] on link "Sales" at bounding box center [95, 269] width 191 height 31
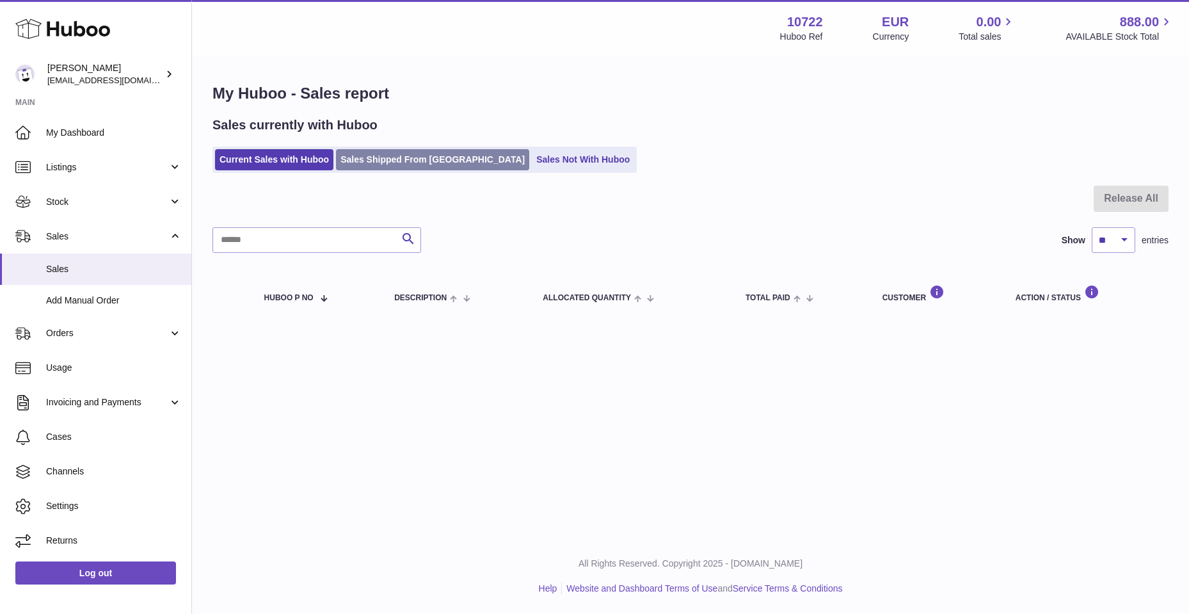
click at [404, 166] on link "Sales Shipped From [GEOGRAPHIC_DATA]" at bounding box center [432, 159] width 193 height 21
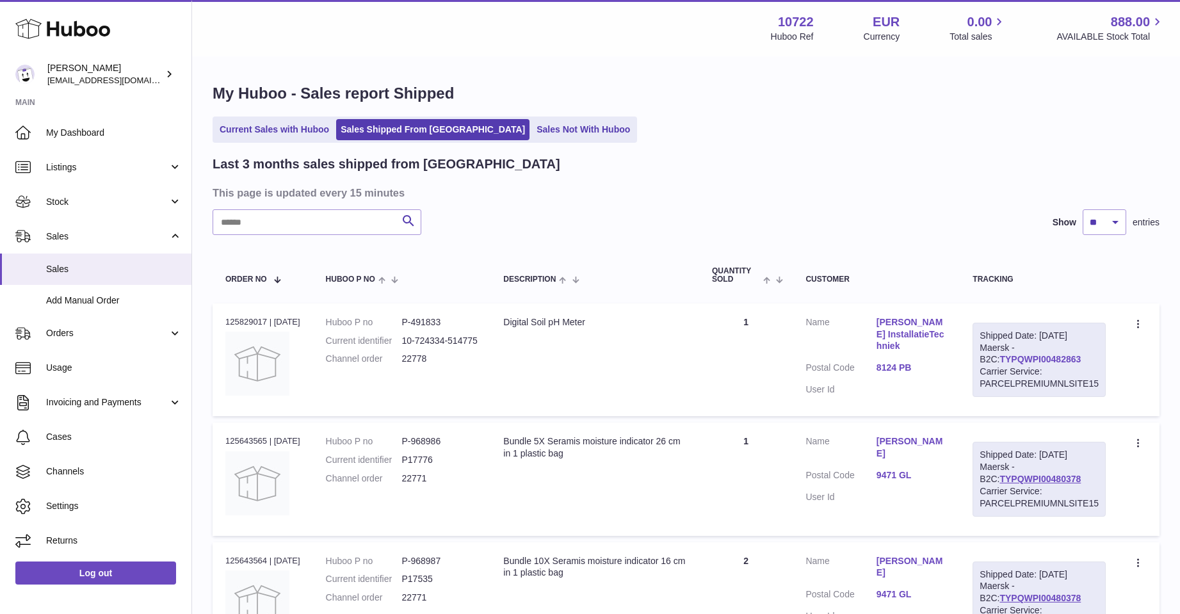
click at [1008, 356] on link "TYPQWPI00482863" at bounding box center [1039, 359] width 81 height 10
